Goal: Task Accomplishment & Management: Manage account settings

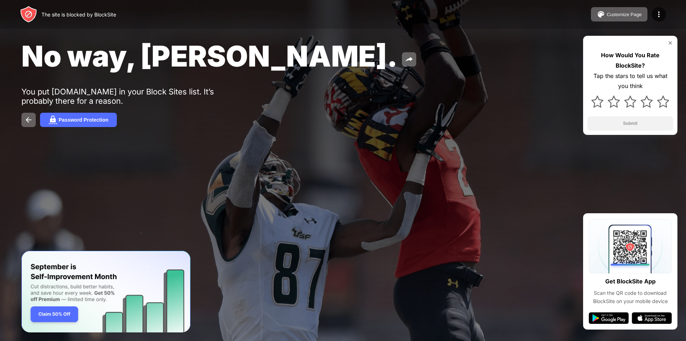
click at [668, 41] on img at bounding box center [671, 43] width 6 height 6
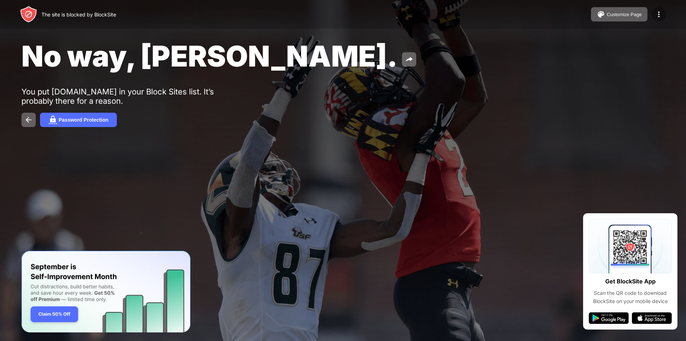
click at [658, 15] on img at bounding box center [659, 14] width 9 height 9
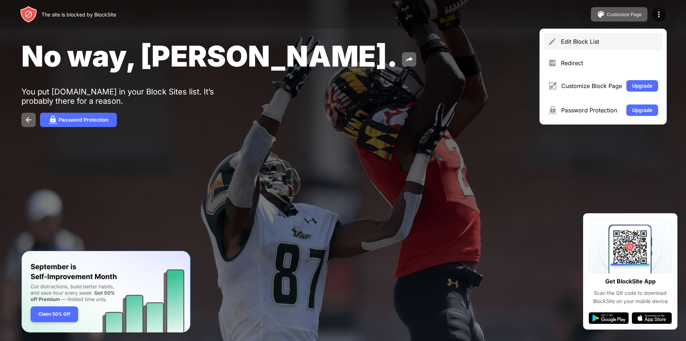
click at [613, 36] on div "Edit Block List" at bounding box center [603, 41] width 119 height 17
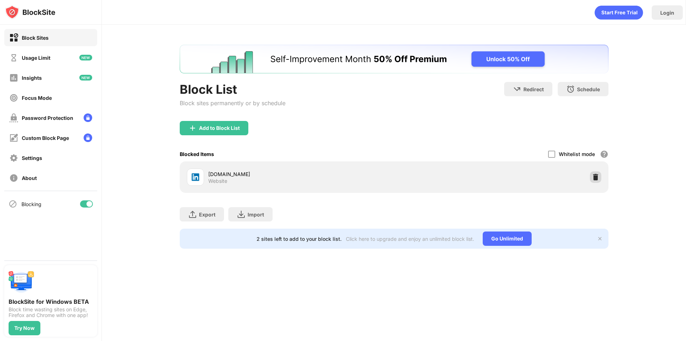
click at [593, 178] on img at bounding box center [595, 176] width 7 height 7
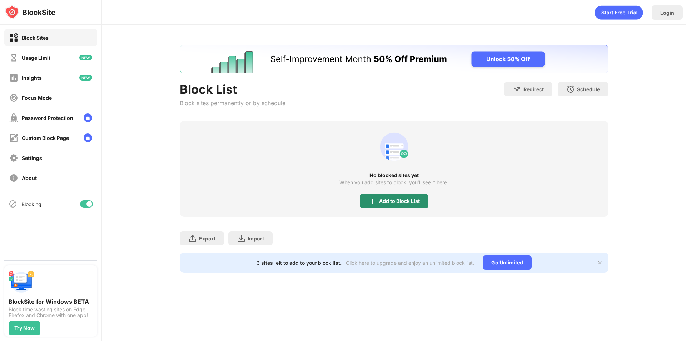
click at [399, 199] on div "Add to Block List" at bounding box center [399, 201] width 41 height 6
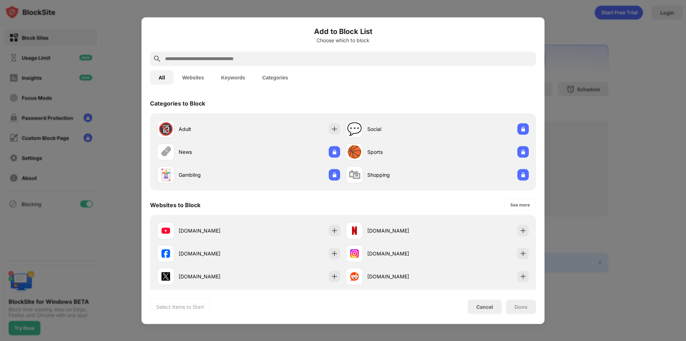
click at [285, 61] on input "text" at bounding box center [348, 58] width 369 height 9
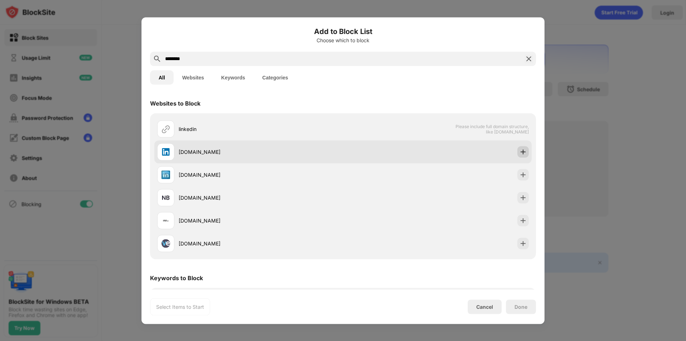
type input "********"
click at [517, 155] on div at bounding box center [522, 151] width 11 height 11
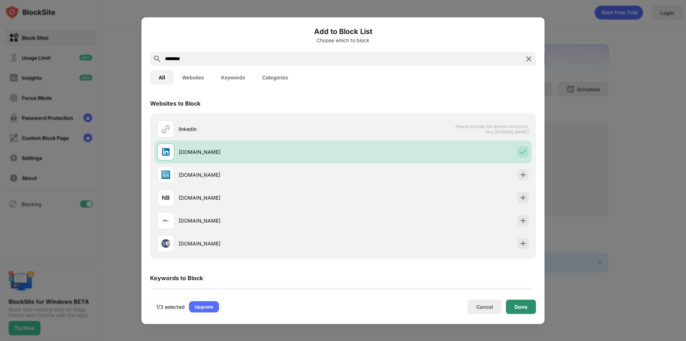
click at [519, 307] on div "Done" at bounding box center [521, 306] width 13 height 6
